Goal: Find specific page/section: Find specific page/section

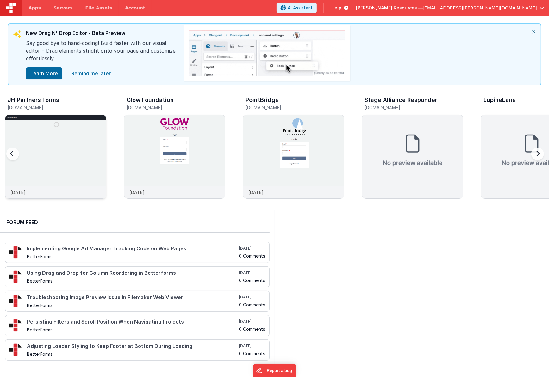
click at [80, 165] on img at bounding box center [55, 165] width 101 height 101
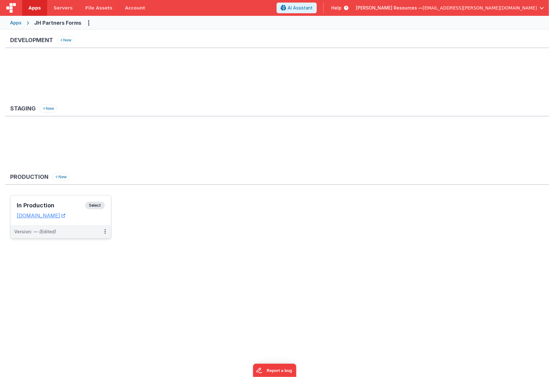
click at [68, 206] on h3 "In Production" at bounding box center [51, 205] width 68 height 6
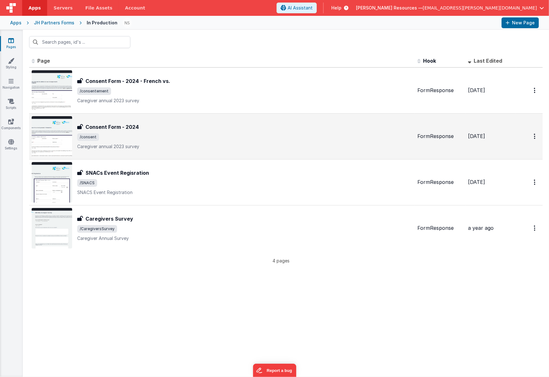
click at [253, 133] on span "/consent" at bounding box center [244, 137] width 335 height 8
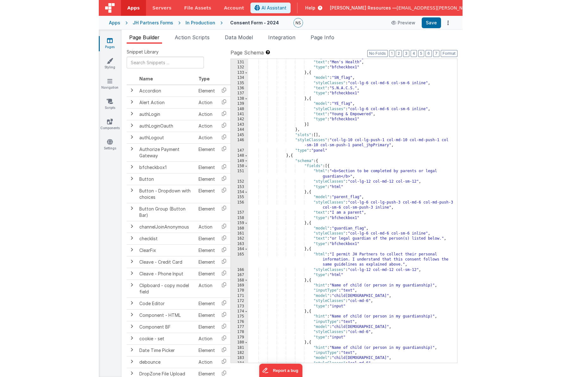
scroll to position [757, 0]
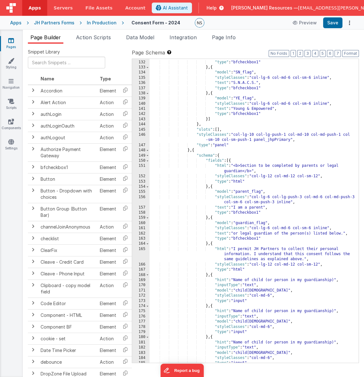
click at [10, 42] on icon at bounding box center [11, 40] width 6 height 6
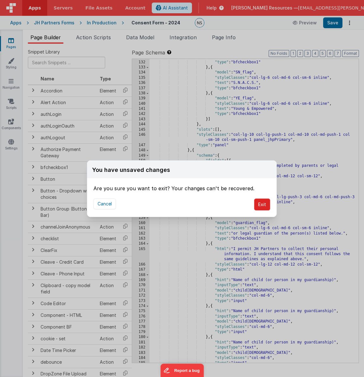
click at [265, 204] on button "Exit" at bounding box center [262, 204] width 16 height 12
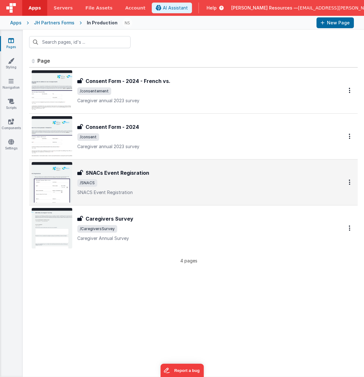
click at [195, 184] on span "/SNACS" at bounding box center [202, 183] width 251 height 8
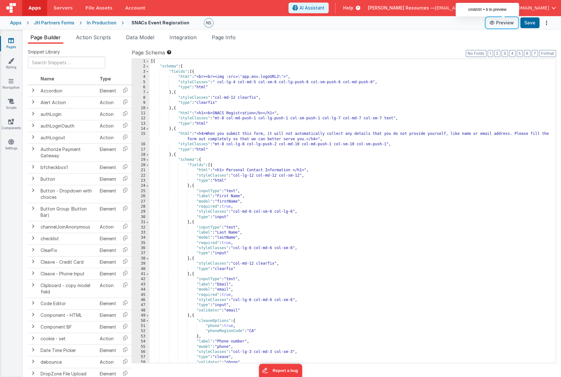
click at [506, 24] on button "Preview" at bounding box center [502, 23] width 32 height 10
